Goal: Understand process/instructions: Learn how to perform a task or action

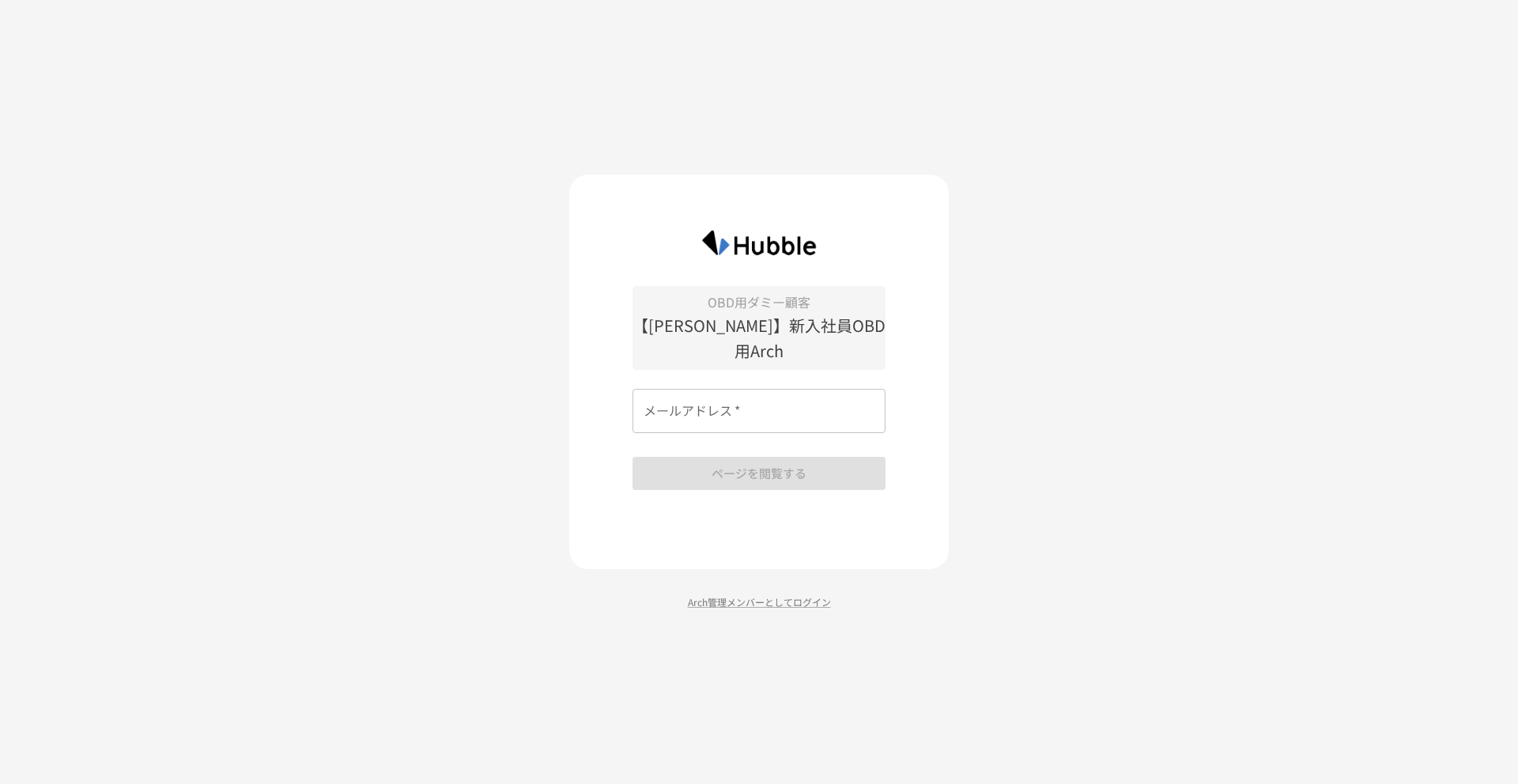
click at [717, 395] on input "メールアドレス   *" at bounding box center [759, 411] width 253 height 44
click at [729, 402] on input "メールアドレス   *" at bounding box center [759, 411] width 253 height 44
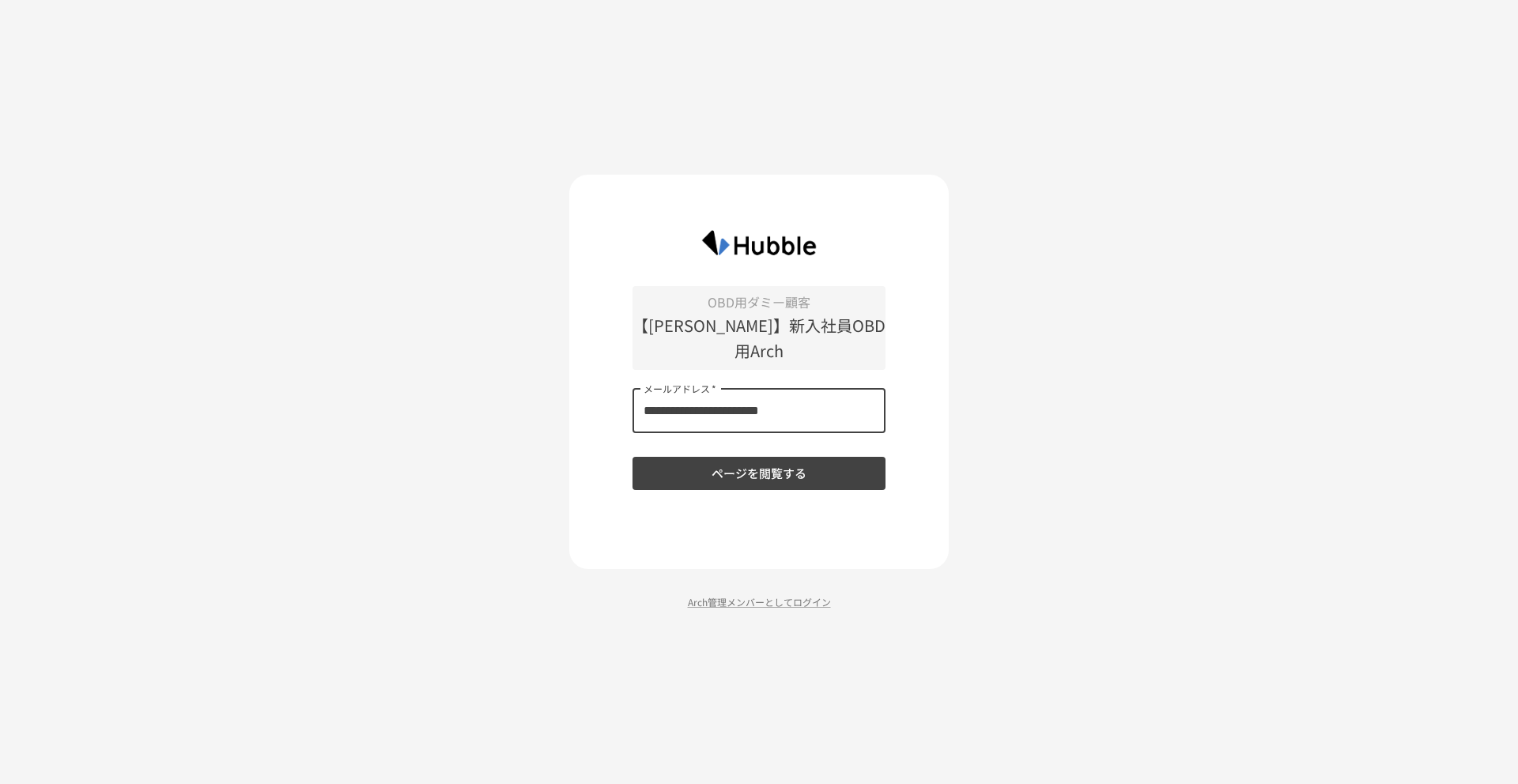
type input "**********"
click at [633, 457] on button "ページを閲覧する" at bounding box center [759, 473] width 253 height 33
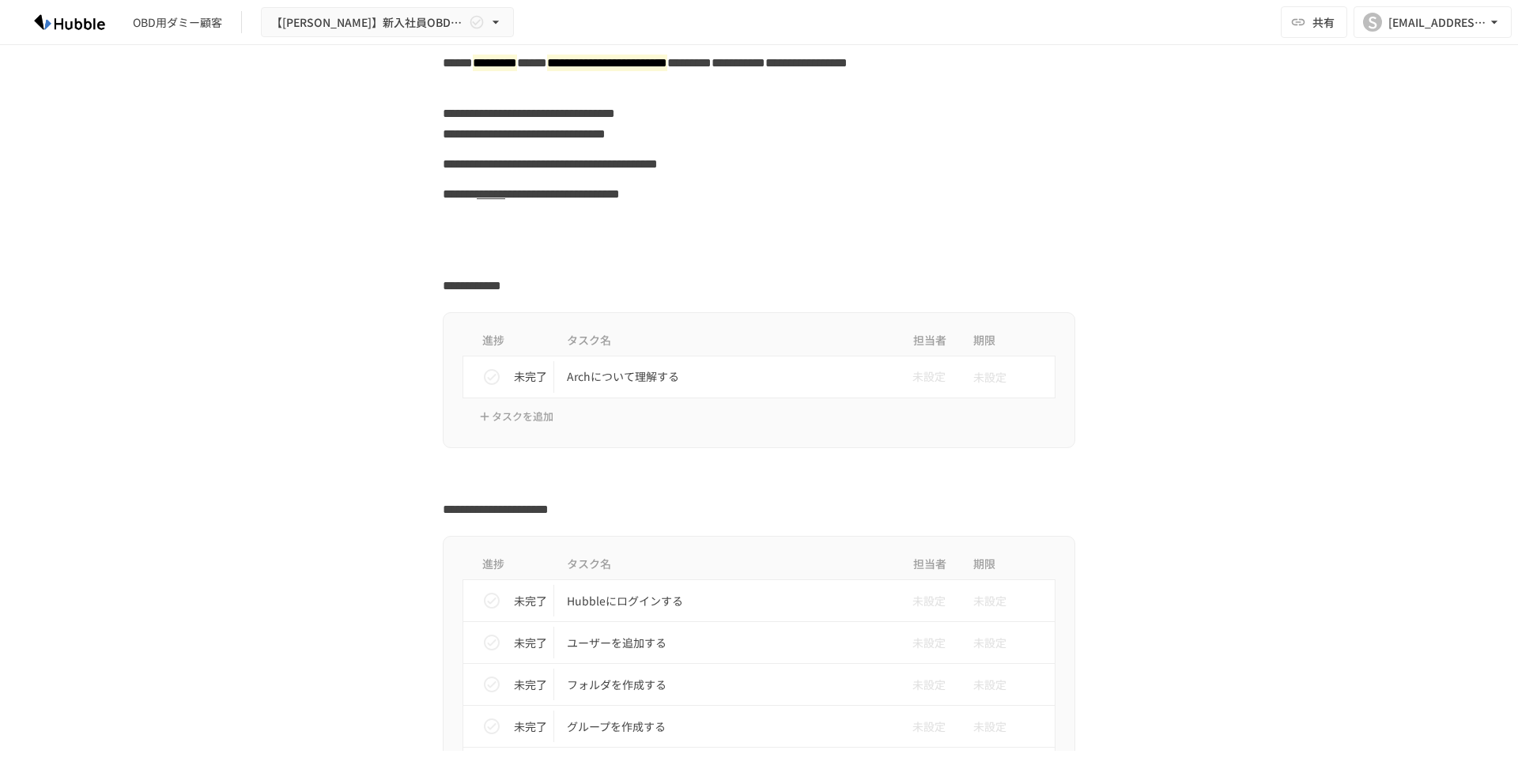
scroll to position [178, 0]
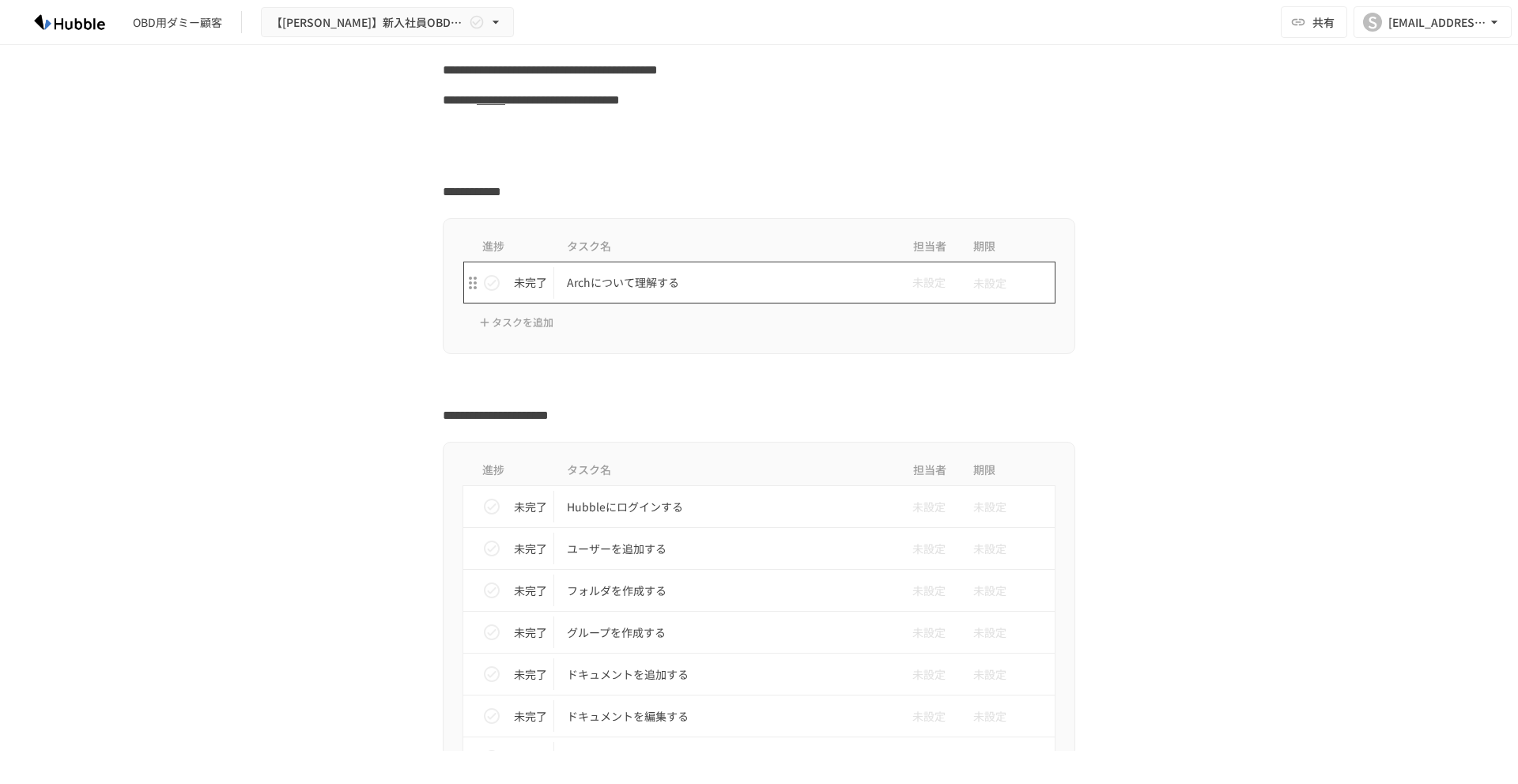
click at [630, 284] on p "Archについて理解する" at bounding box center [725, 282] width 318 height 20
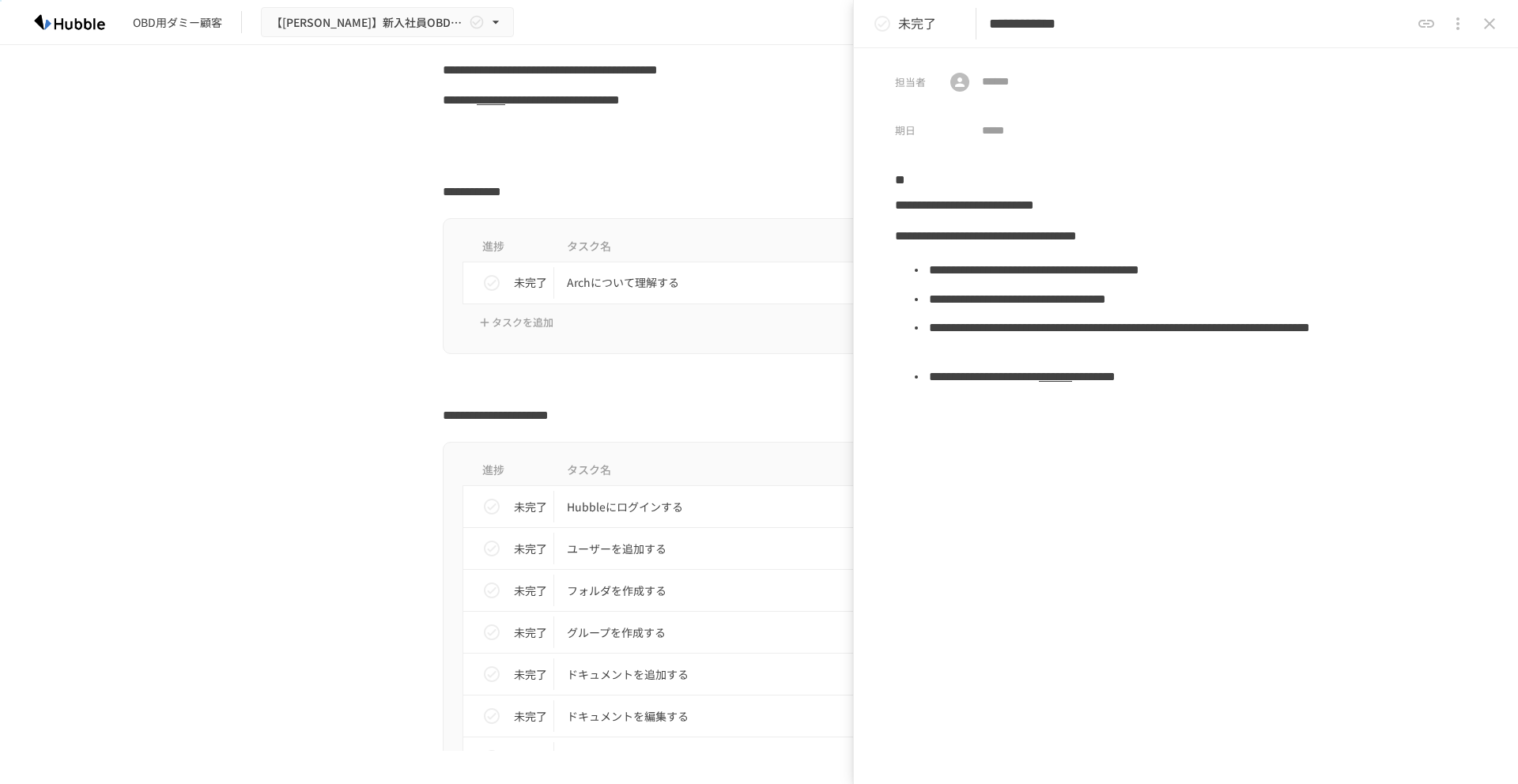
click at [874, 24] on icon "status" at bounding box center [882, 23] width 16 height 16
click at [884, 28] on icon "status" at bounding box center [882, 23] width 16 height 16
click at [884, 28] on icon "status" at bounding box center [882, 23] width 19 height 19
click at [718, 401] on h2 "**********" at bounding box center [759, 413] width 633 height 26
click at [770, 399] on div at bounding box center [759, 385] width 633 height 30
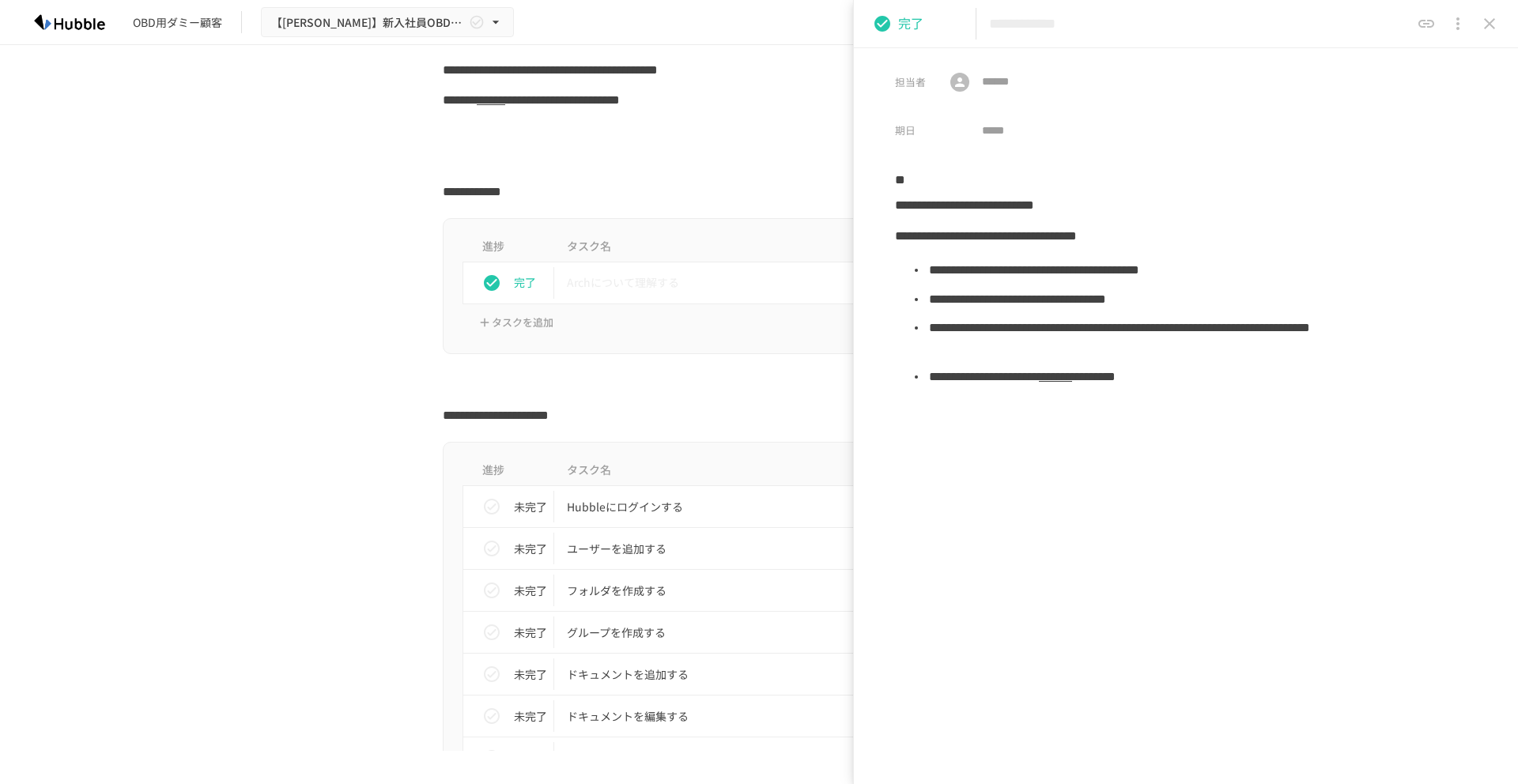
click at [1505, 14] on div at bounding box center [1458, 23] width 95 height 32
click at [1489, 27] on icon "close drawer" at bounding box center [1489, 23] width 19 height 19
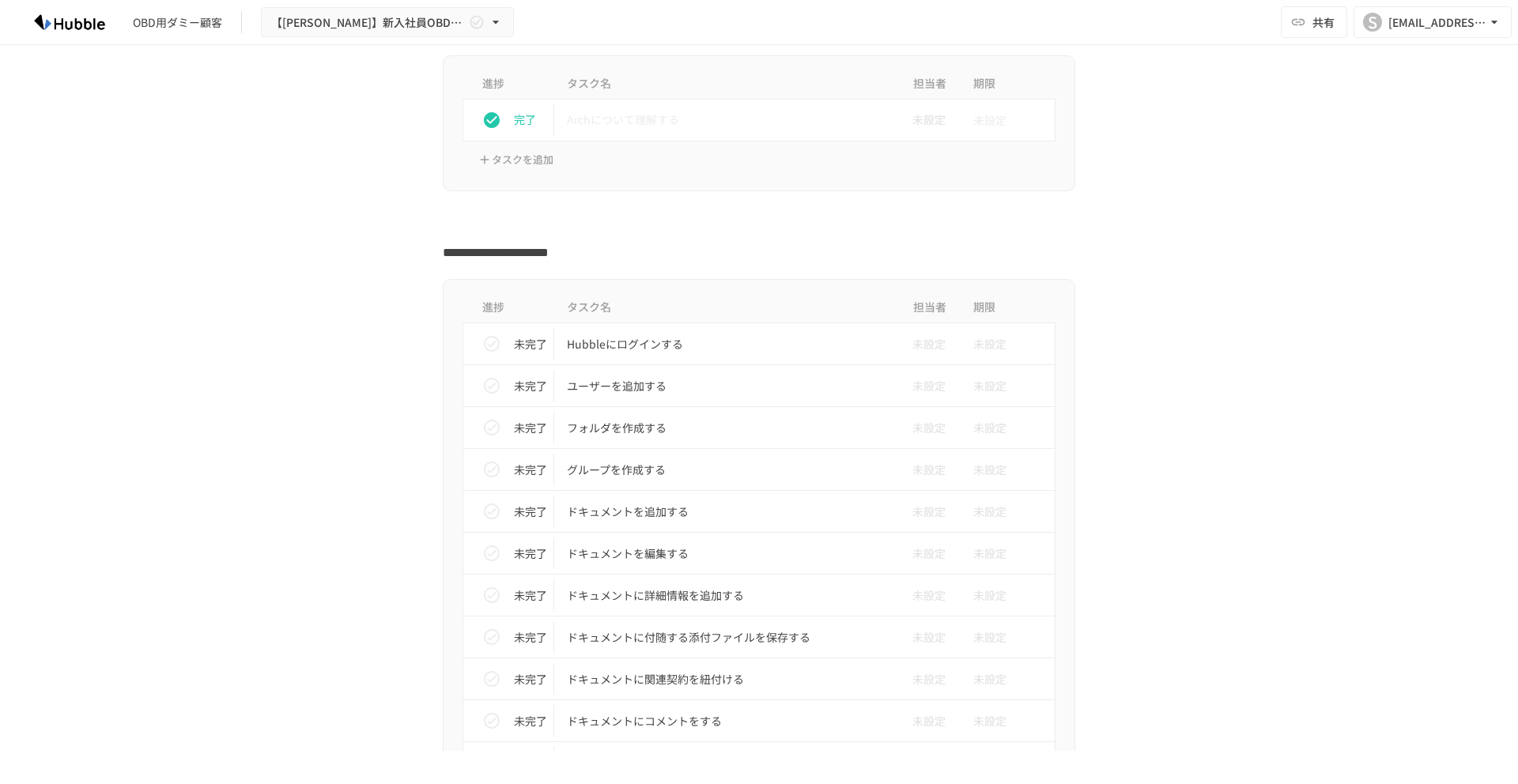
scroll to position [462, 0]
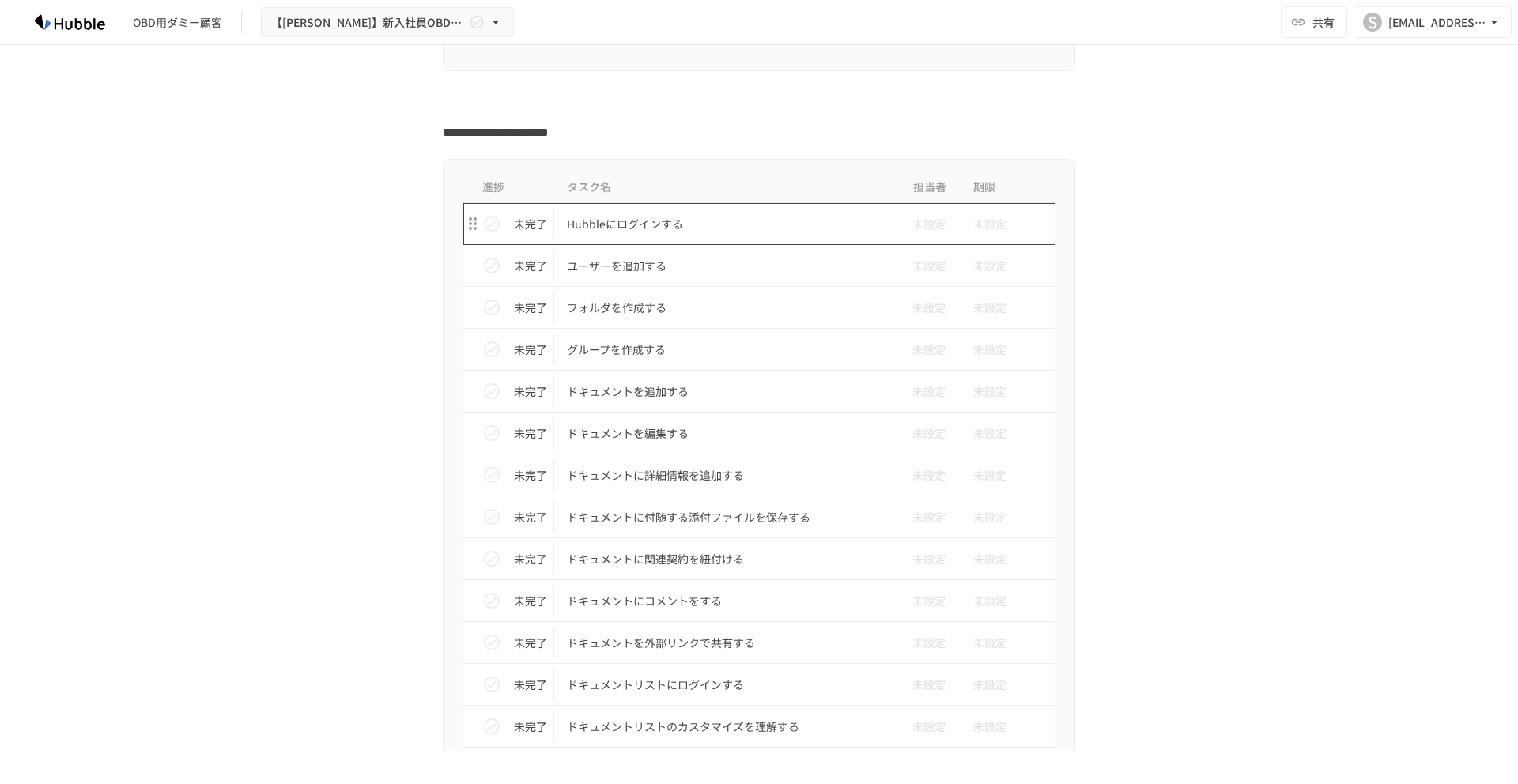
click at [702, 227] on p "Hubbleにログインする" at bounding box center [725, 224] width 318 height 20
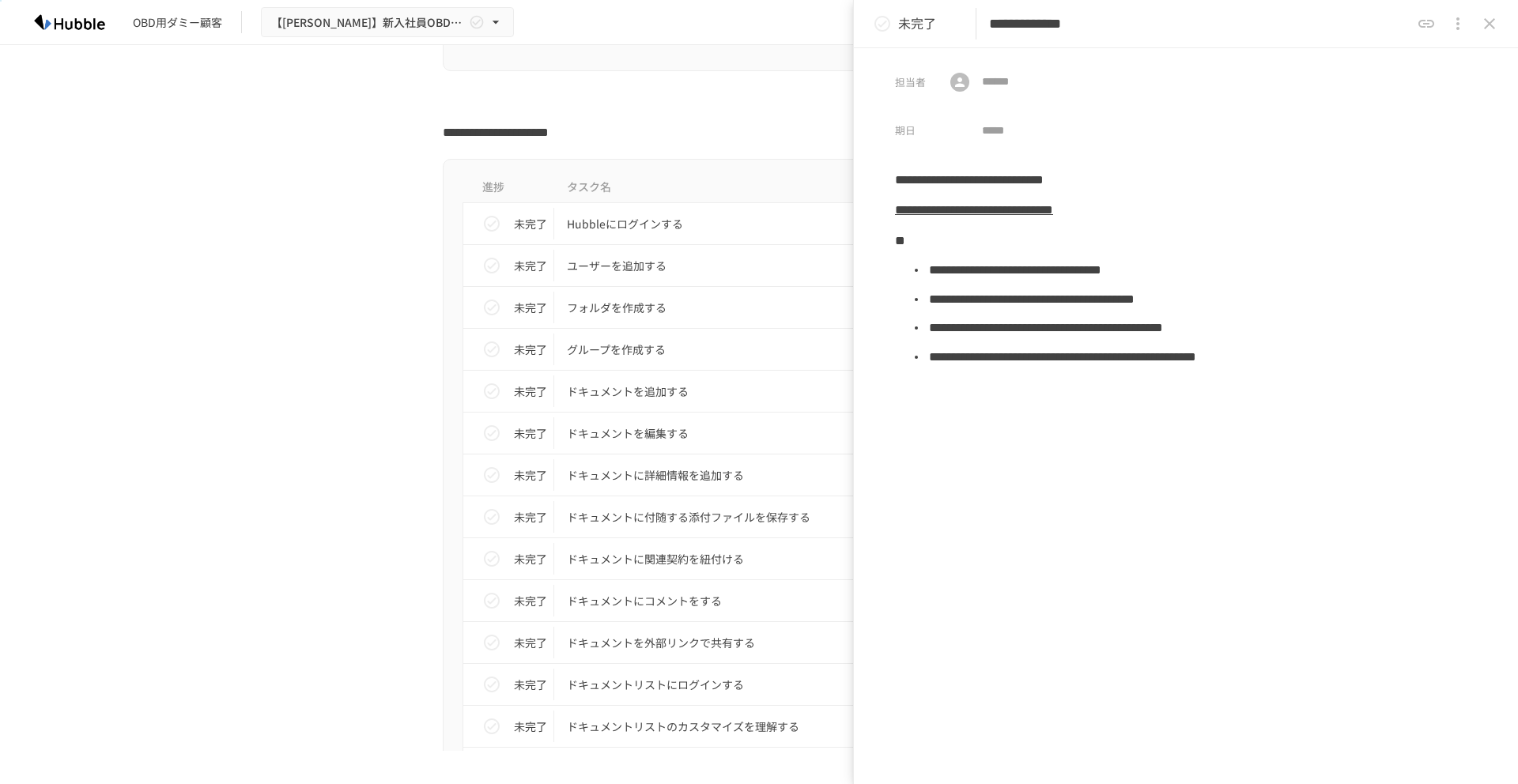
click at [1000, 209] on link "**********" at bounding box center [974, 210] width 158 height 12
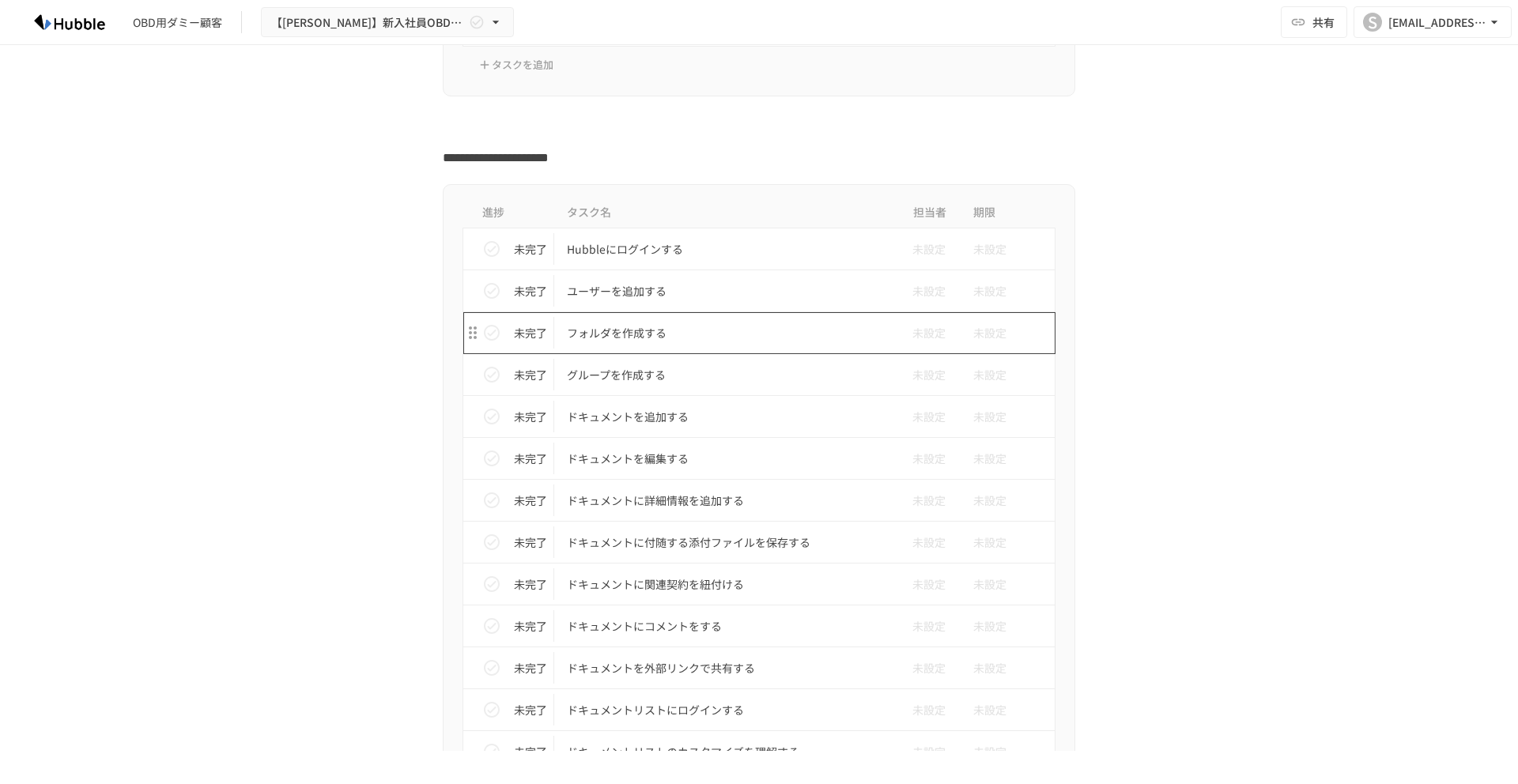
scroll to position [441, 0]
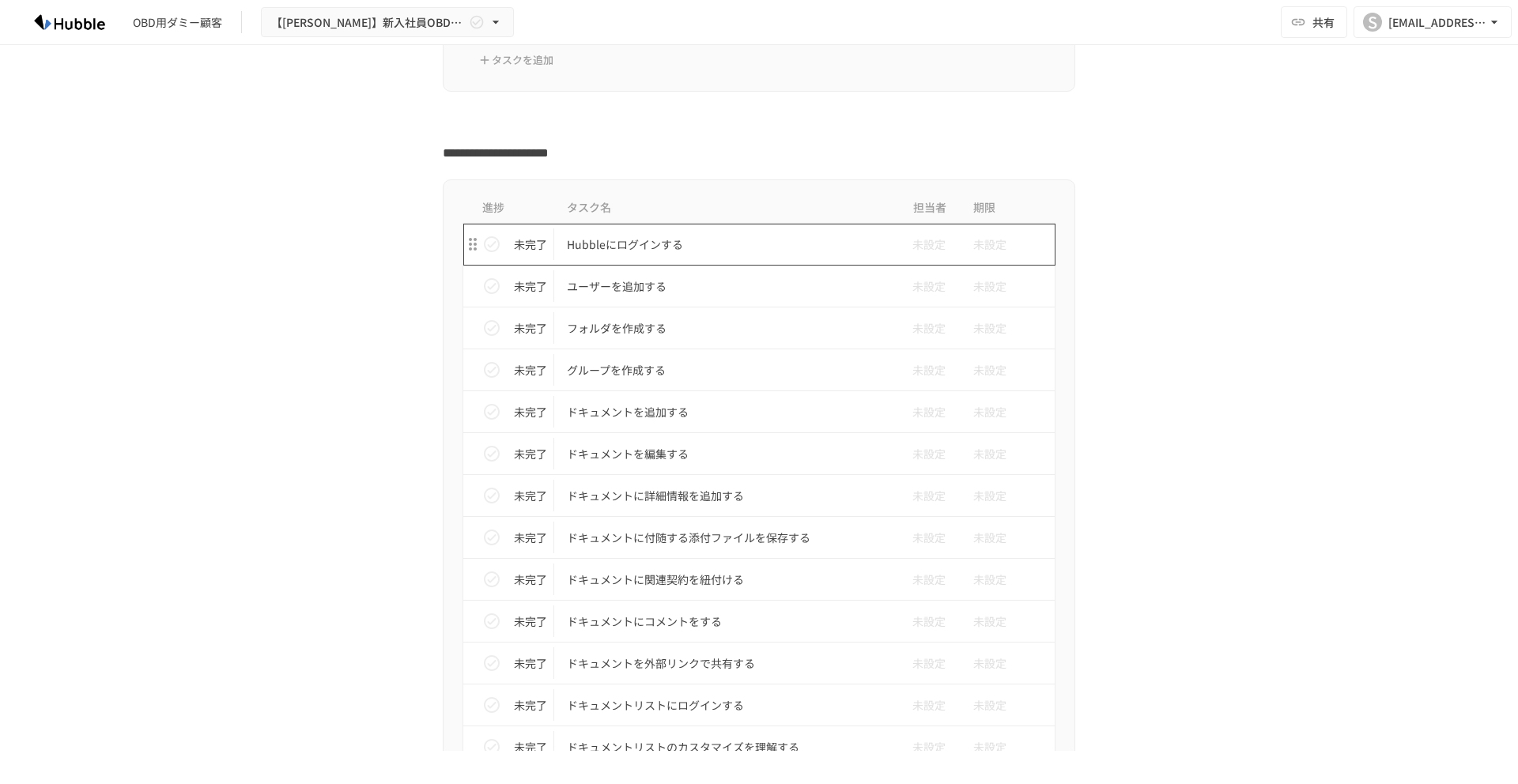
click at [762, 242] on p "Hubbleにログインする" at bounding box center [725, 245] width 318 height 20
